Goal: Transaction & Acquisition: Purchase product/service

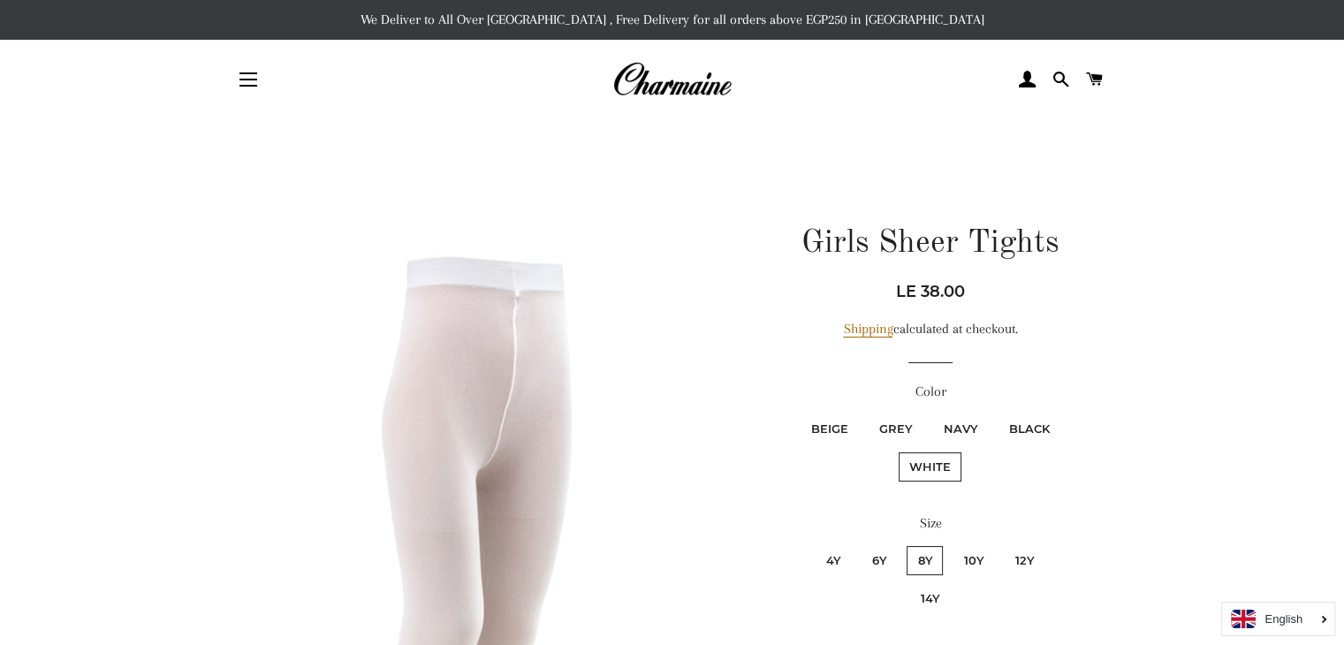
click at [915, 238] on h1 "Girls Sheer Tights" at bounding box center [930, 244] width 314 height 44
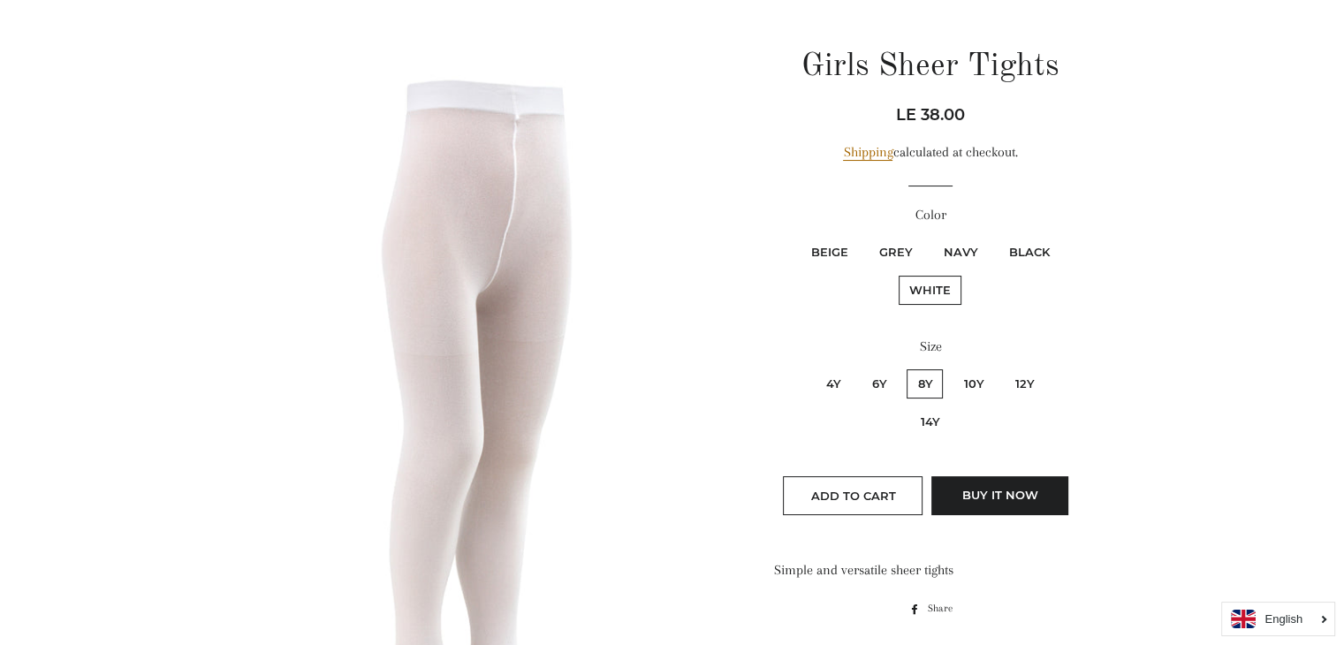
scroll to position [141, 0]
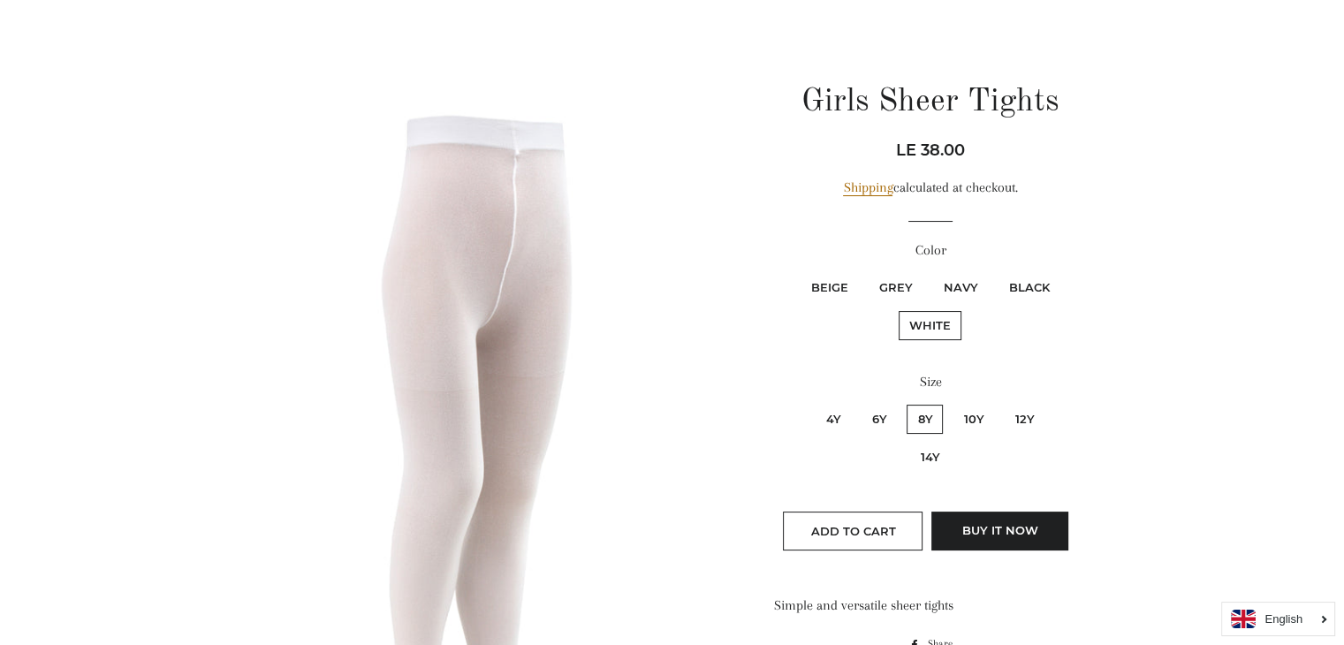
click at [1032, 279] on label "Black" at bounding box center [1029, 287] width 62 height 29
click at [996, 271] on input "Black" at bounding box center [995, 270] width 1 height 1
radio input "true"
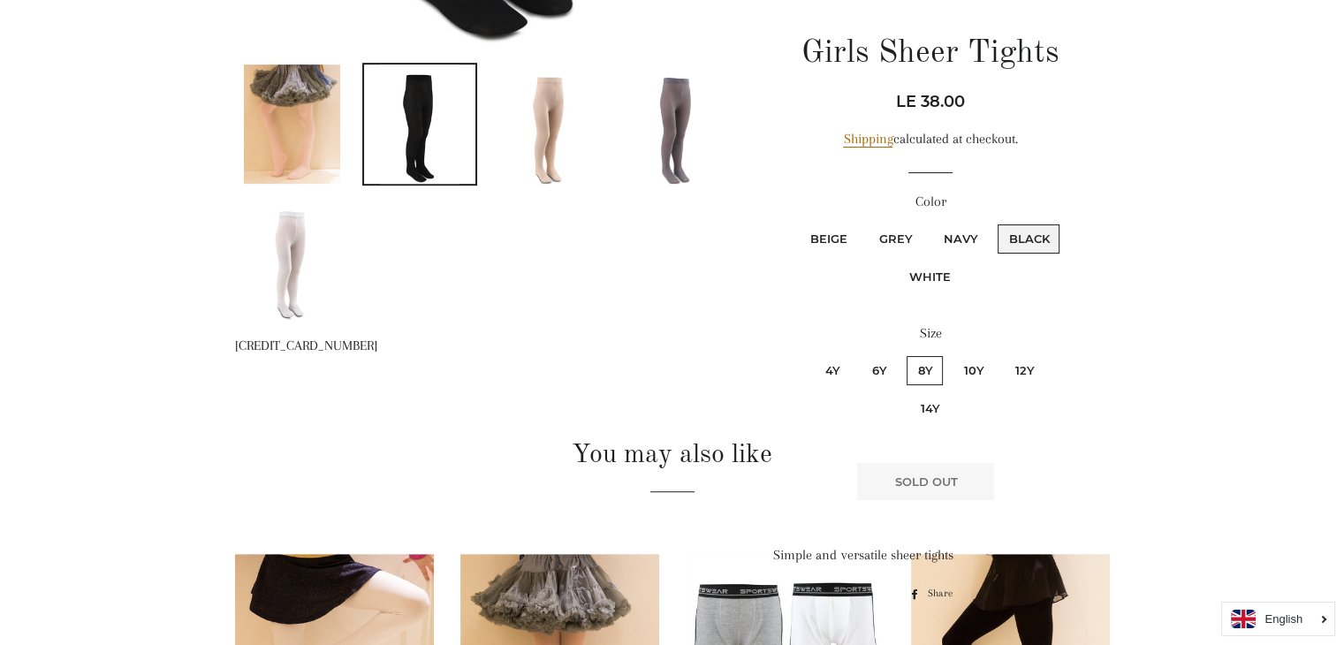
scroll to position [325, 0]
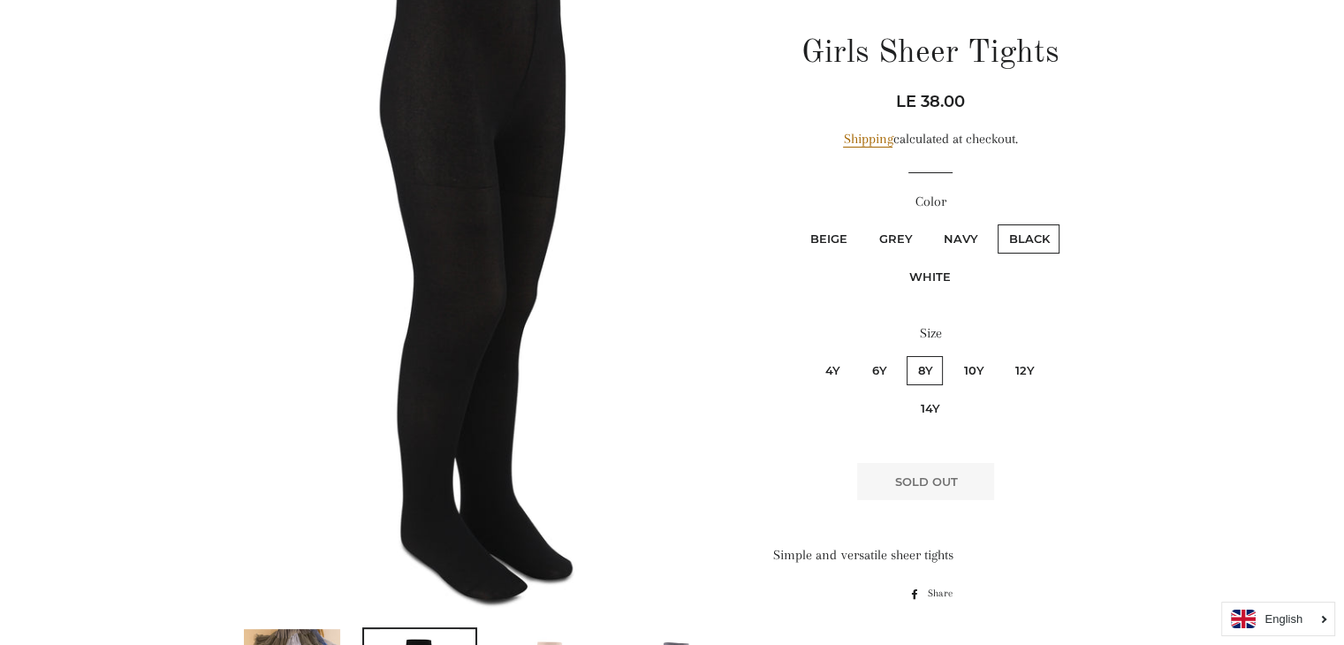
click at [887, 238] on label "Grey" at bounding box center [895, 238] width 55 height 29
click at [866, 223] on input "Grey" at bounding box center [865, 222] width 1 height 1
radio input "true"
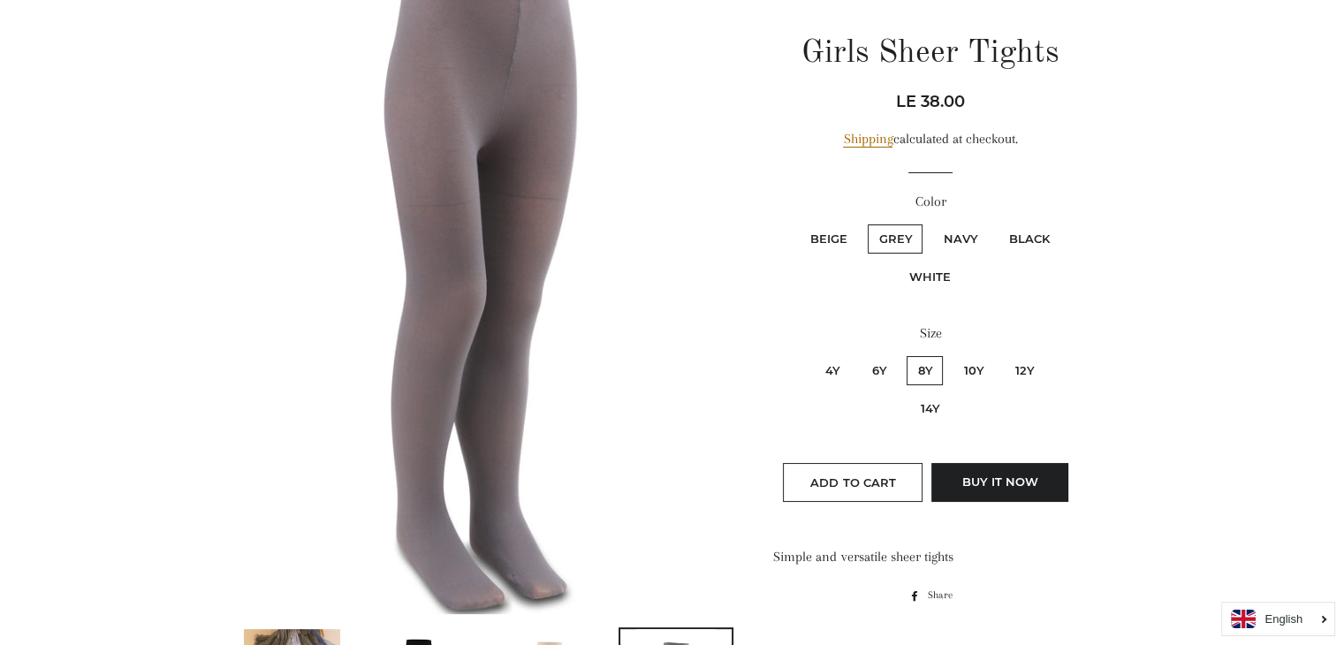
click at [930, 278] on label "White" at bounding box center [930, 276] width 63 height 29
click at [1063, 223] on input "White" at bounding box center [1063, 222] width 1 height 1
radio input "true"
